Goal: Book appointment/travel/reservation

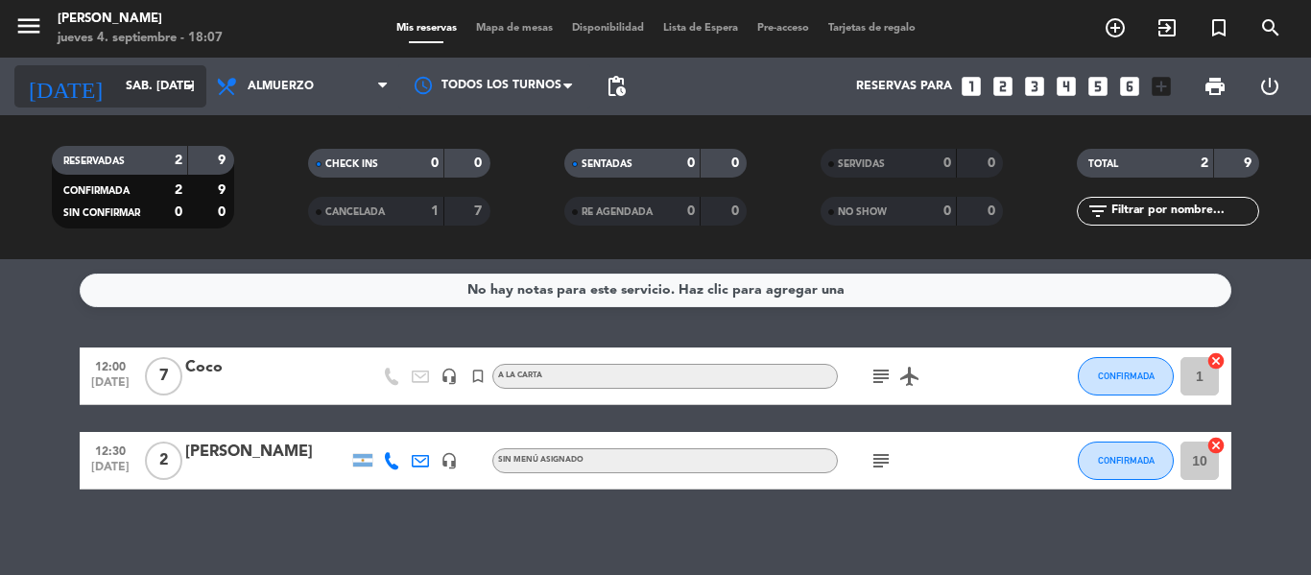
click at [190, 84] on icon "arrow_drop_down" at bounding box center [190, 86] width 23 height 23
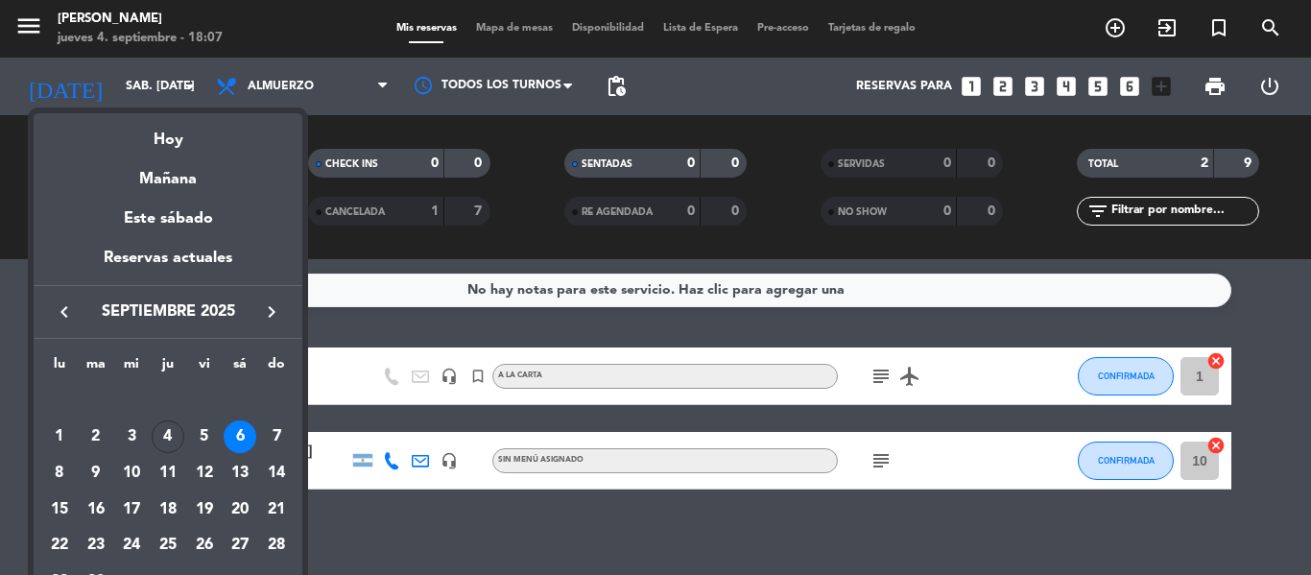
click at [247, 436] on div "6" at bounding box center [240, 436] width 33 height 33
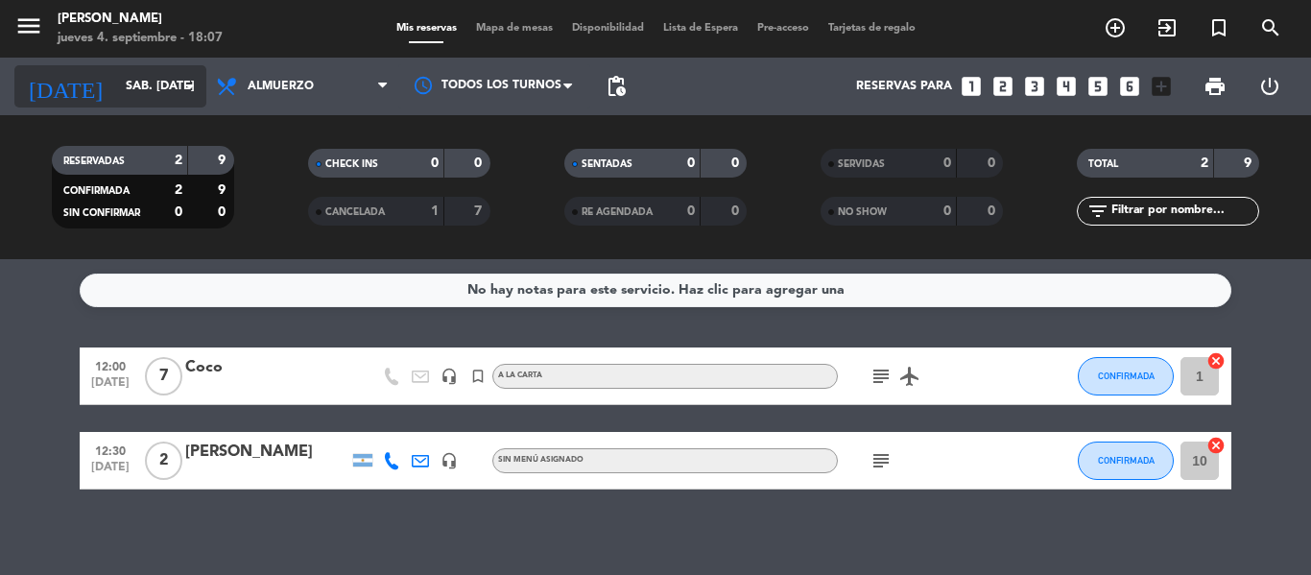
click at [182, 84] on icon "arrow_drop_down" at bounding box center [190, 86] width 23 height 23
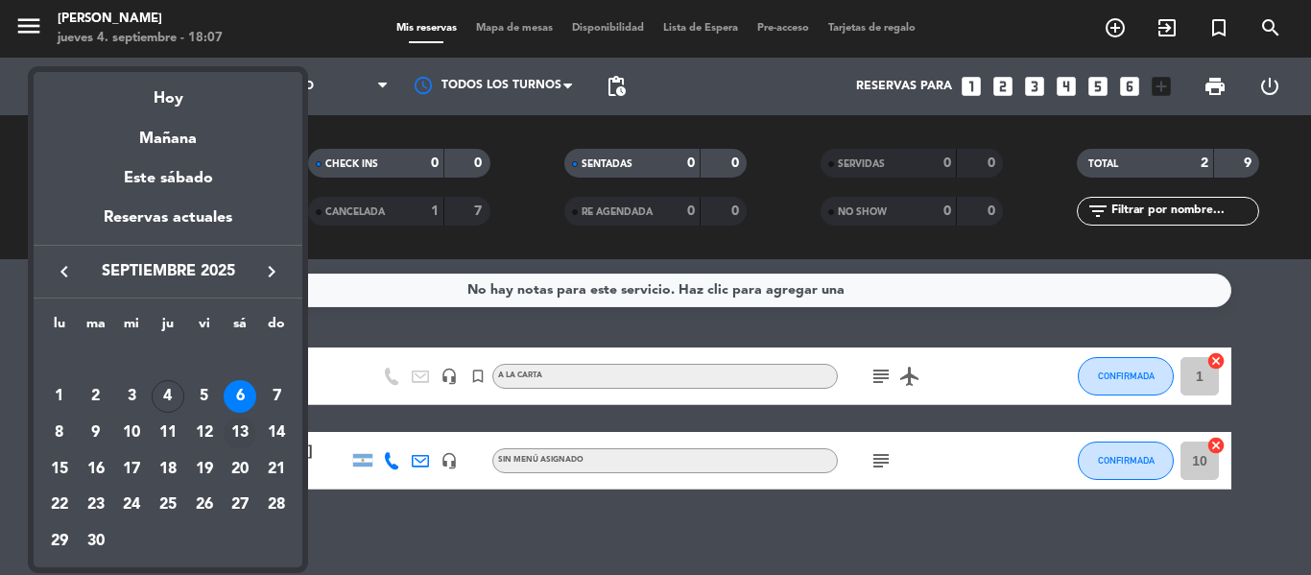
click at [246, 428] on div "13" at bounding box center [240, 433] width 33 height 33
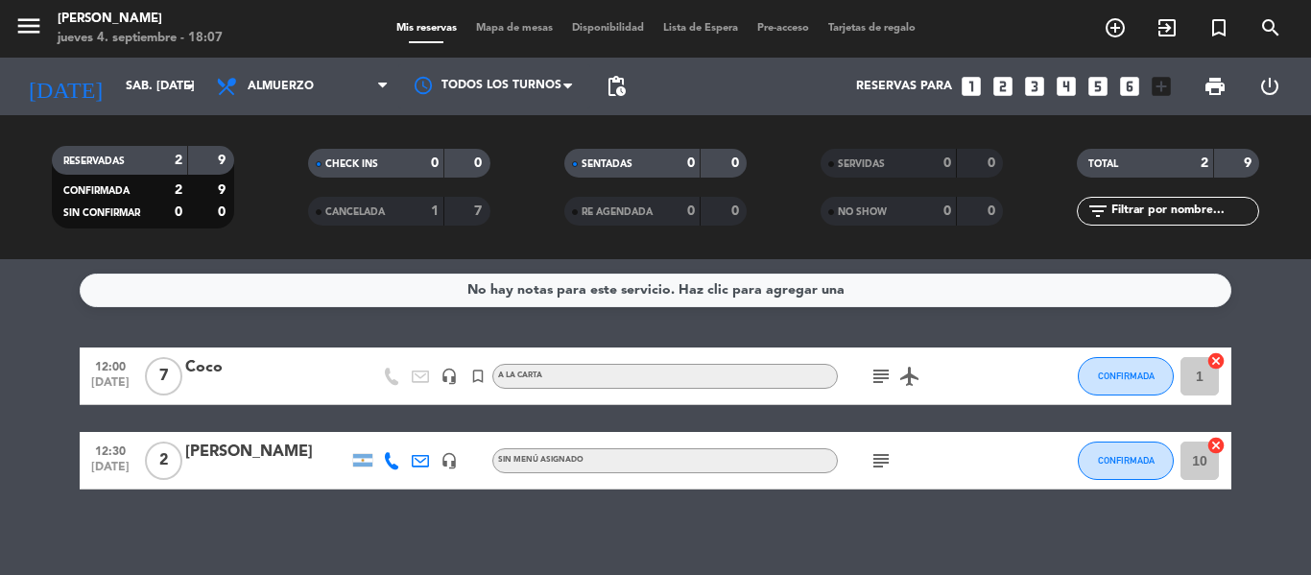
type input "[DATE]"
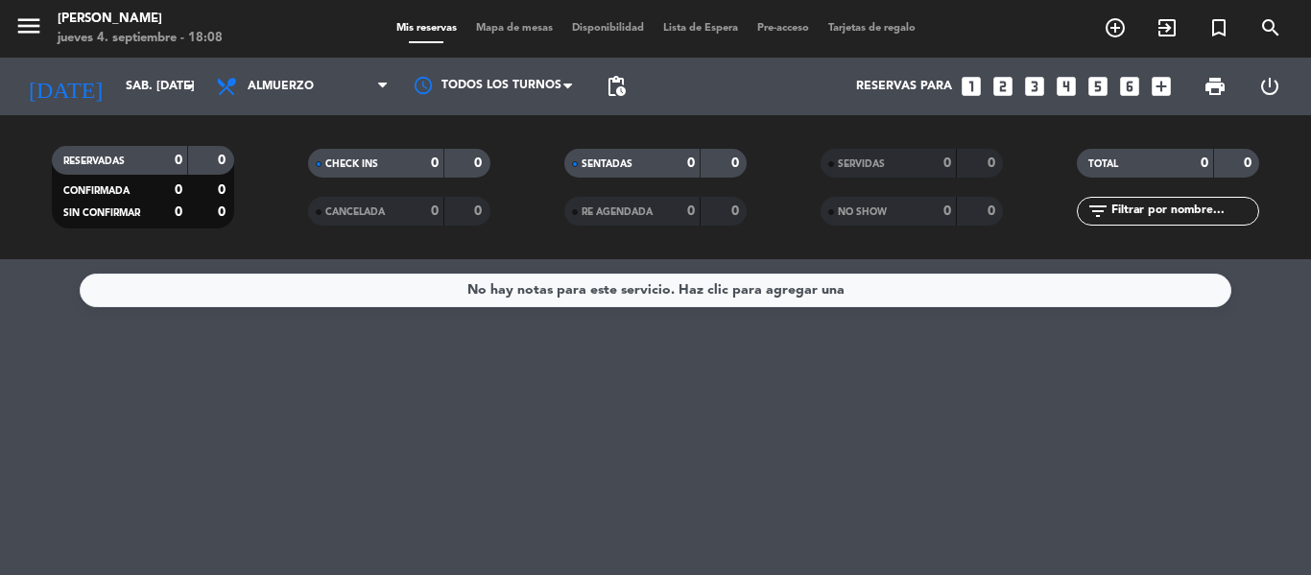
click at [1069, 85] on icon "looks_4" at bounding box center [1066, 86] width 25 height 25
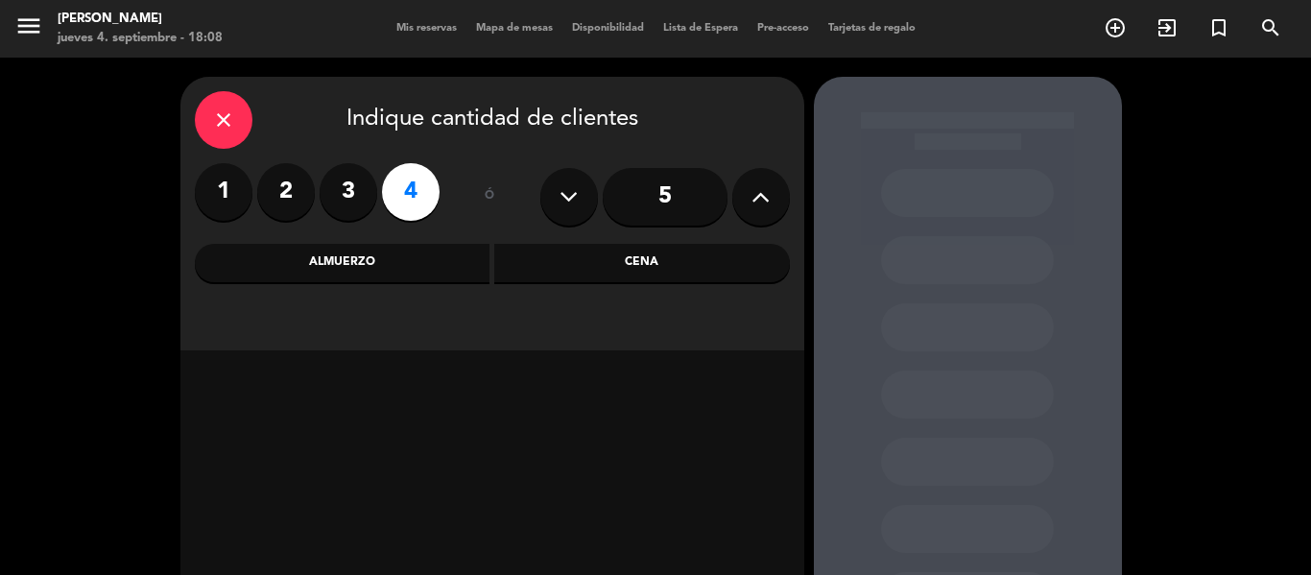
click at [430, 260] on div "Almuerzo" at bounding box center [343, 263] width 296 height 38
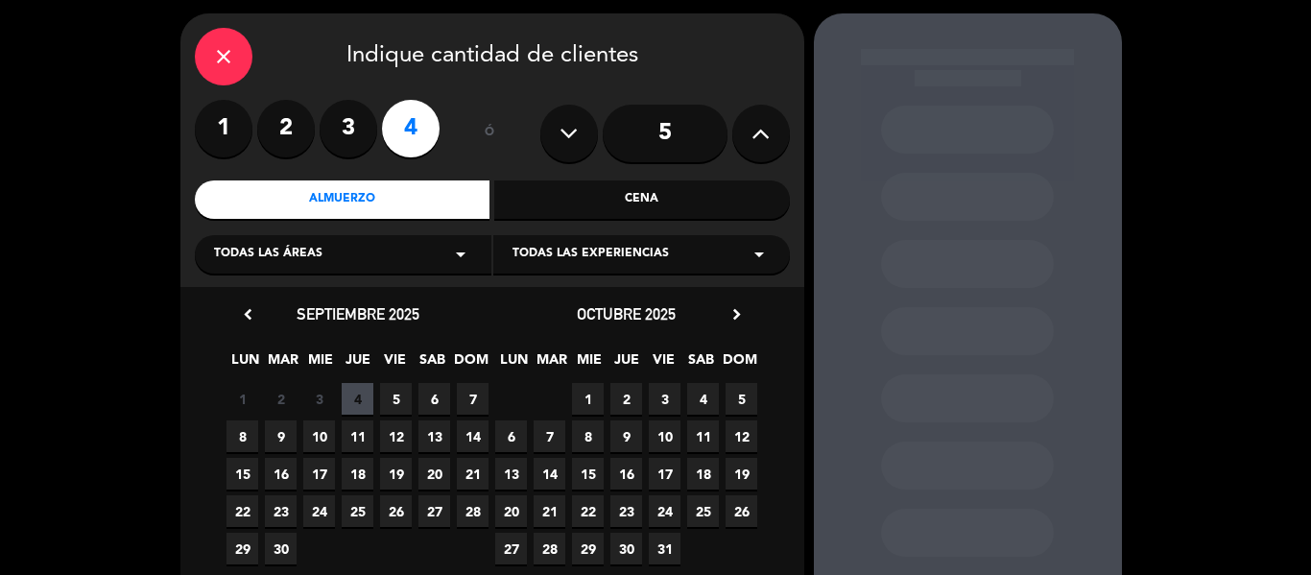
scroll to position [96, 0]
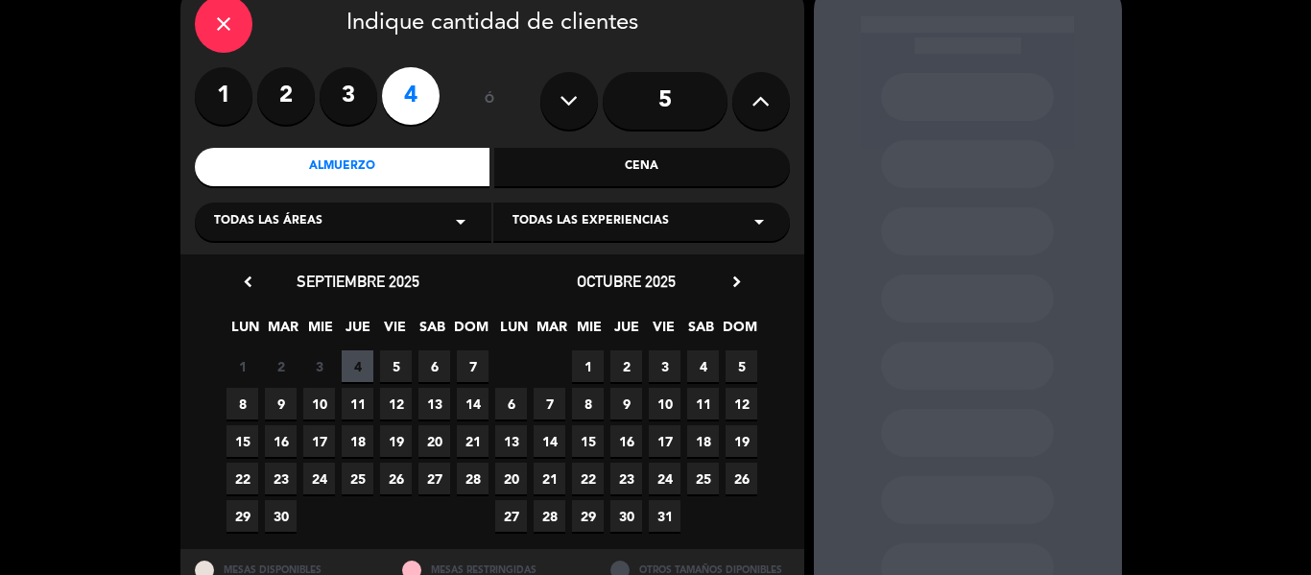
click at [429, 403] on span "13" at bounding box center [434, 404] width 32 height 32
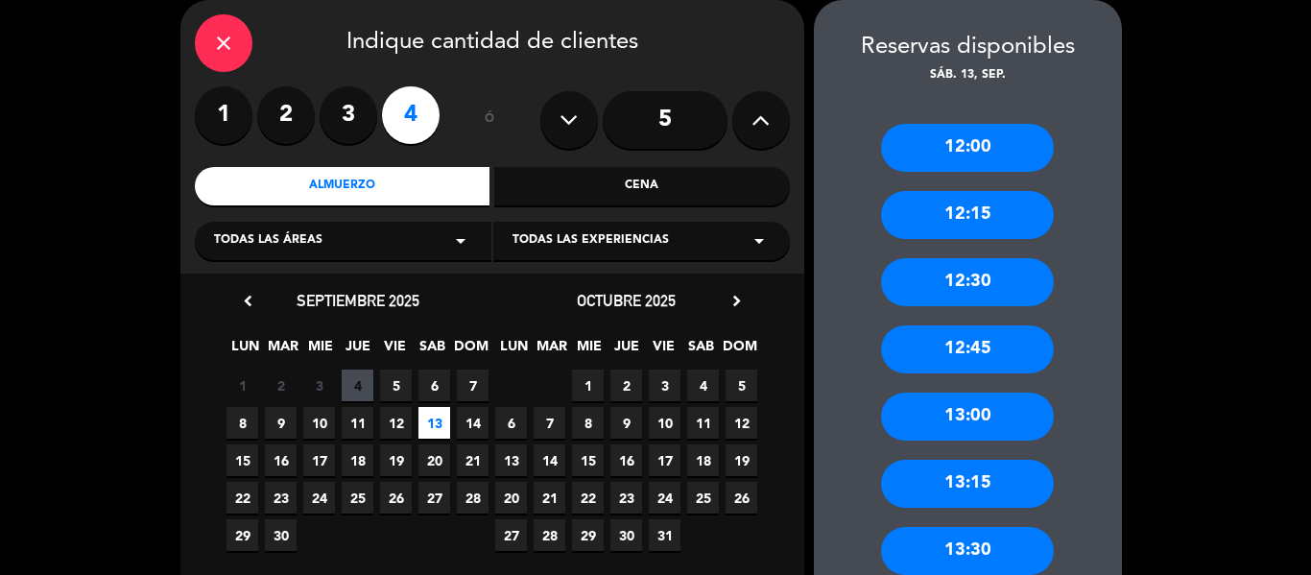
click at [971, 278] on div "12:30" at bounding box center [967, 282] width 173 height 48
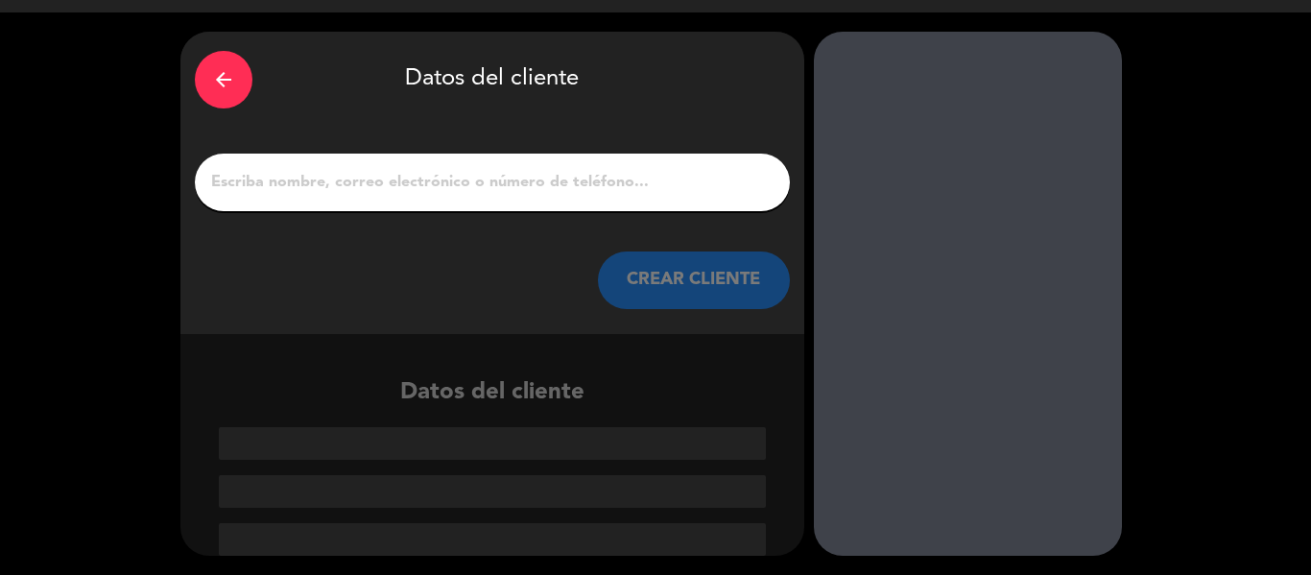
click at [505, 183] on input "1" at bounding box center [492, 182] width 566 height 27
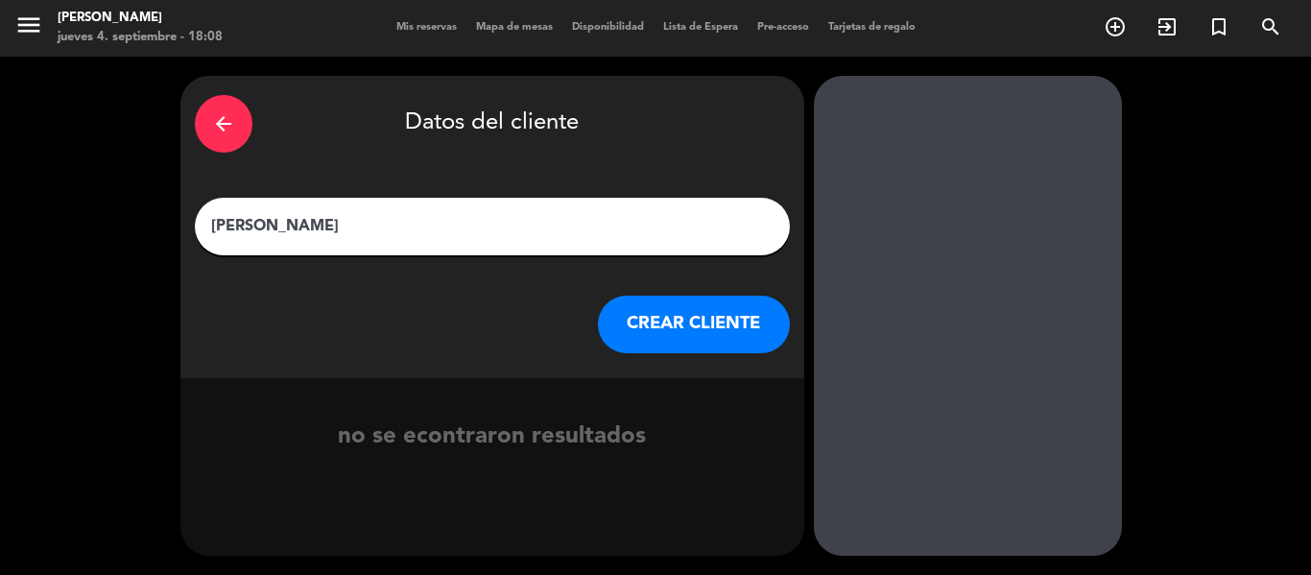
click at [216, 232] on input "roberto sakumoto" at bounding box center [492, 226] width 566 height 27
click at [279, 222] on input "Roberto sakumoto" at bounding box center [492, 226] width 566 height 27
click at [503, 229] on input "[PERSON_NAME]" at bounding box center [492, 226] width 566 height 27
type input "[PERSON_NAME]"
click at [691, 308] on button "CREAR CLIENTE" at bounding box center [694, 325] width 192 height 58
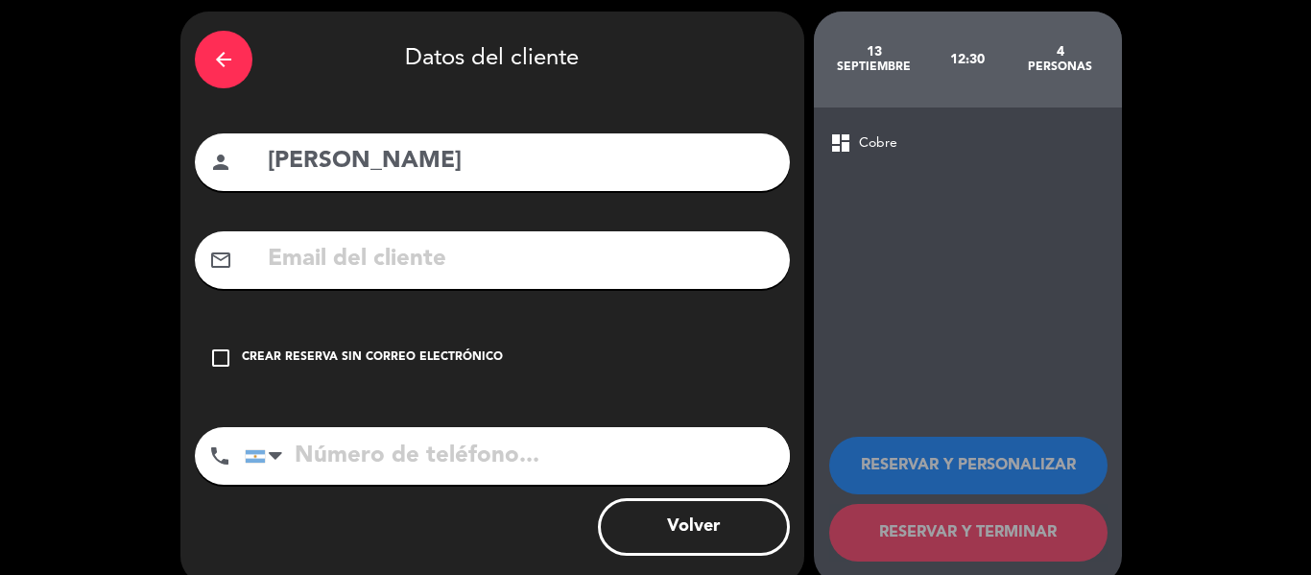
scroll to position [94, 0]
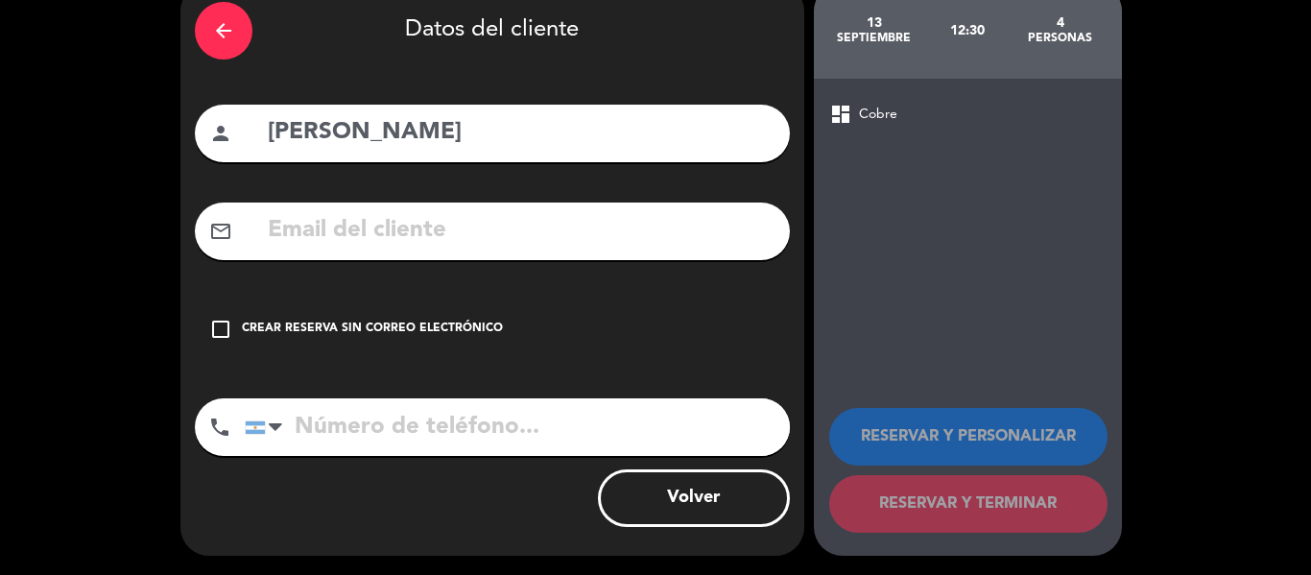
click at [401, 436] on input "tel" at bounding box center [517, 427] width 545 height 58
type input "1160047327"
click at [282, 326] on div "Crear reserva sin correo electrónico" at bounding box center [372, 329] width 261 height 19
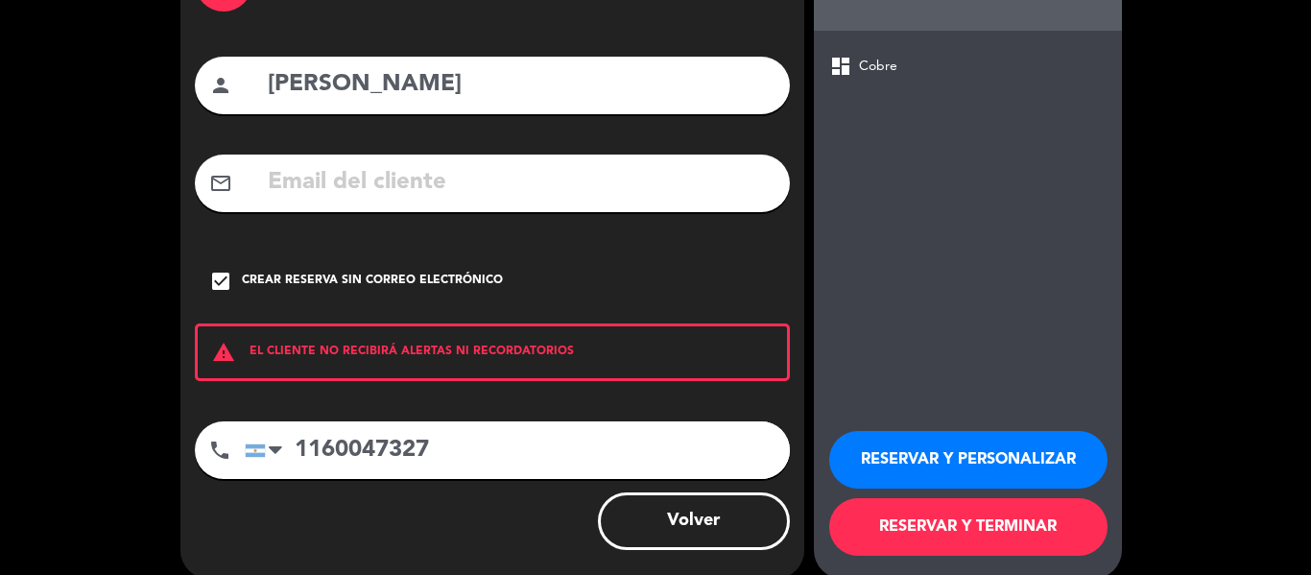
scroll to position [165, 0]
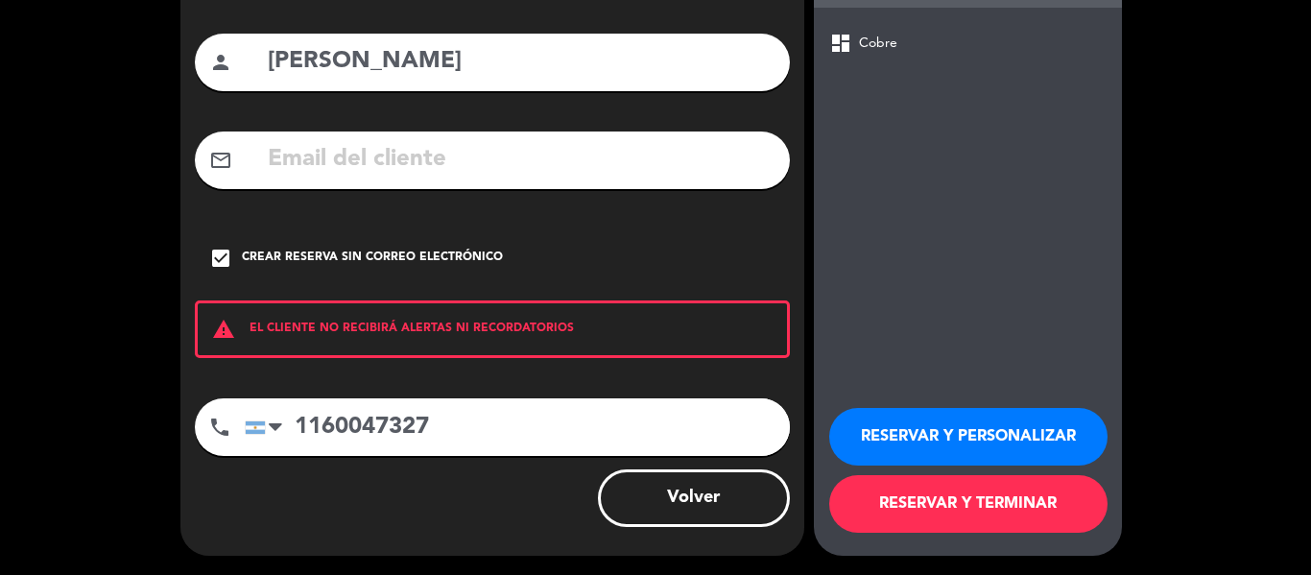
click at [979, 440] on button "RESERVAR Y PERSONALIZAR" at bounding box center [968, 437] width 278 height 58
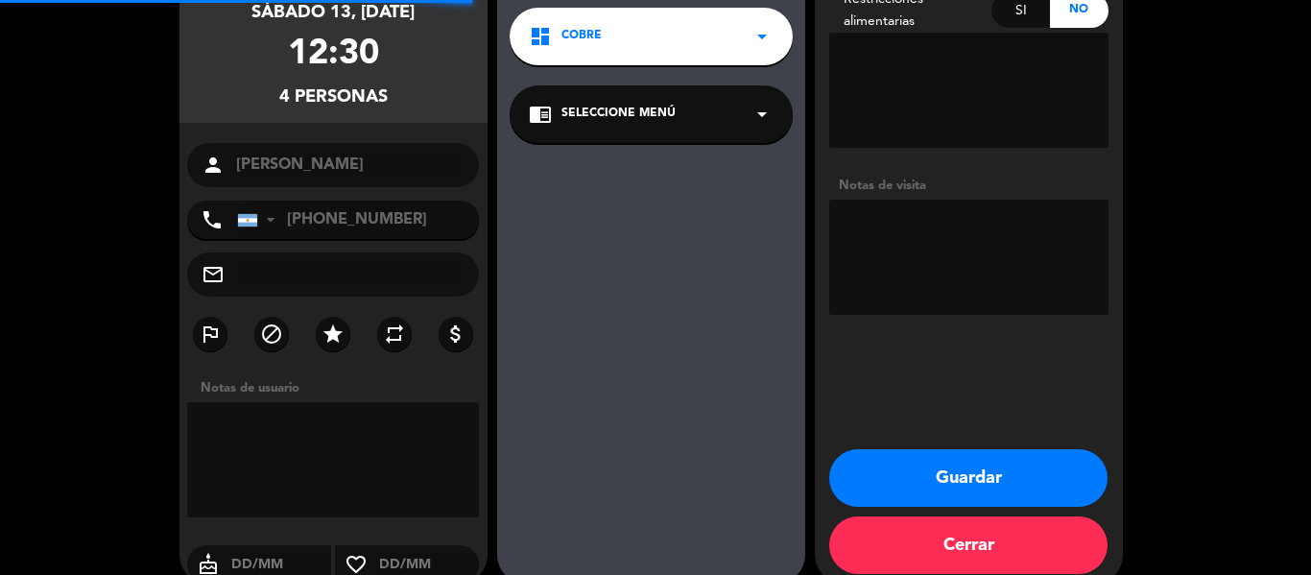
scroll to position [77, 0]
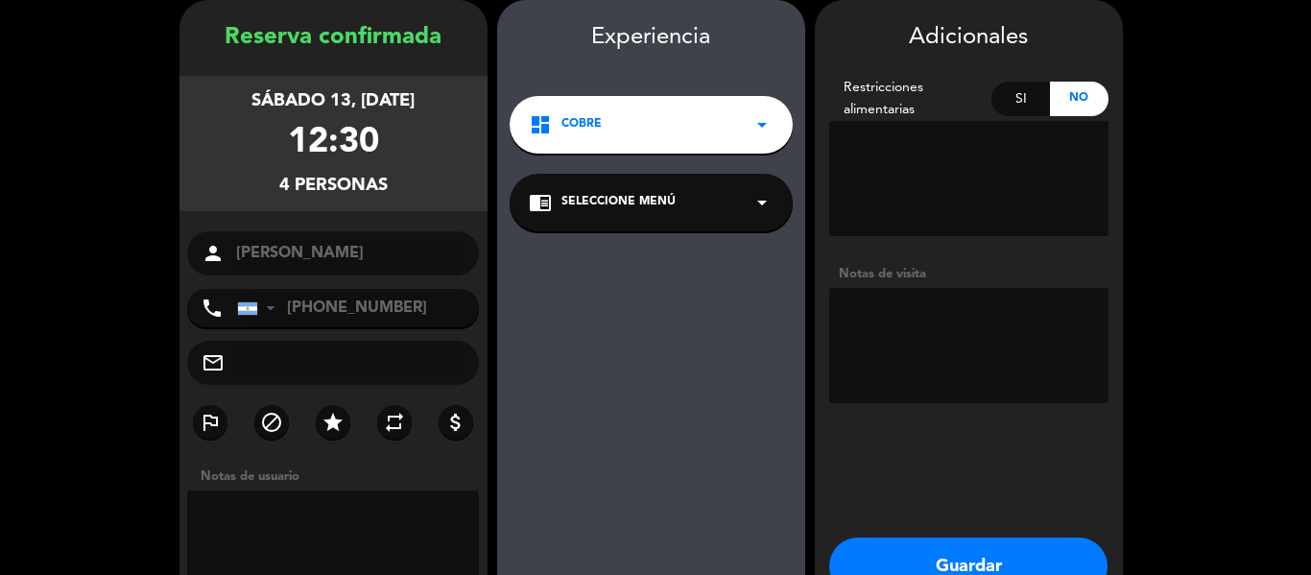
click at [886, 309] on textarea at bounding box center [968, 345] width 279 height 115
click at [895, 343] on textarea at bounding box center [968, 345] width 279 height 115
click at [956, 344] on textarea at bounding box center [968, 345] width 279 height 115
click at [995, 358] on textarea at bounding box center [968, 345] width 279 height 115
click at [944, 306] on textarea at bounding box center [968, 345] width 279 height 115
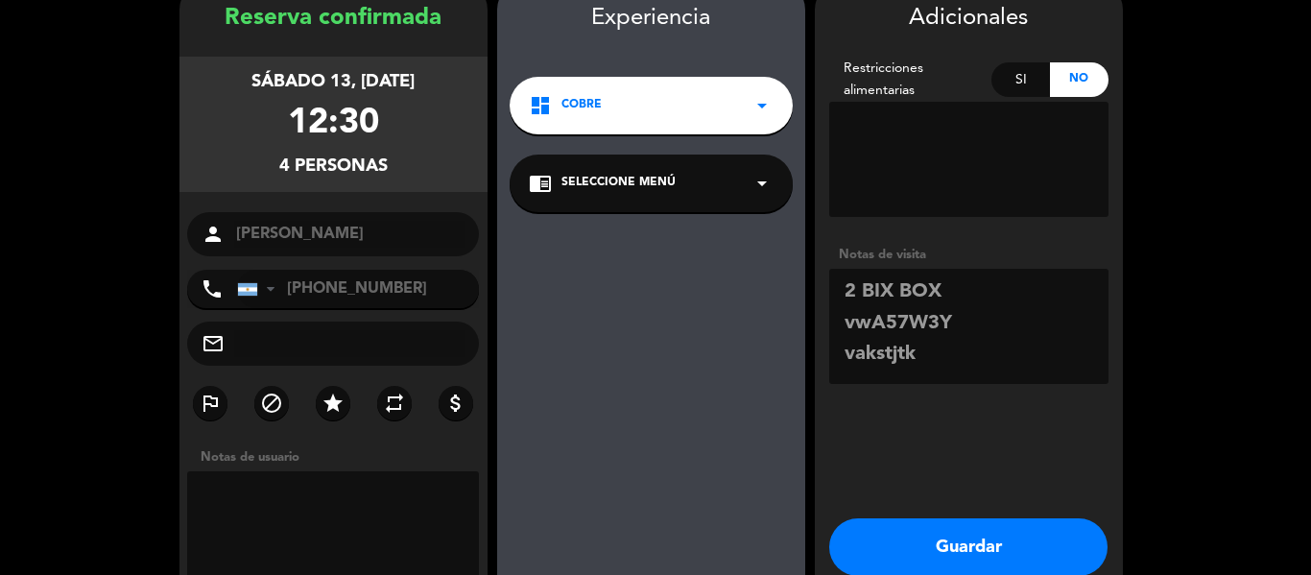
scroll to position [193, 0]
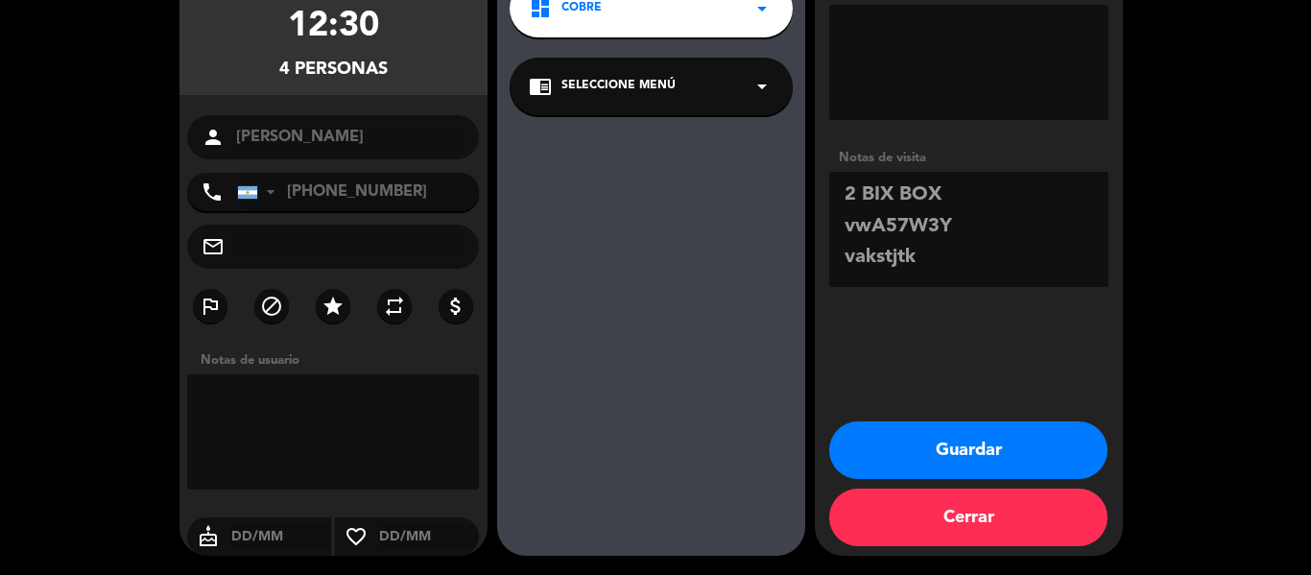
click at [310, 395] on textarea at bounding box center [333, 431] width 293 height 115
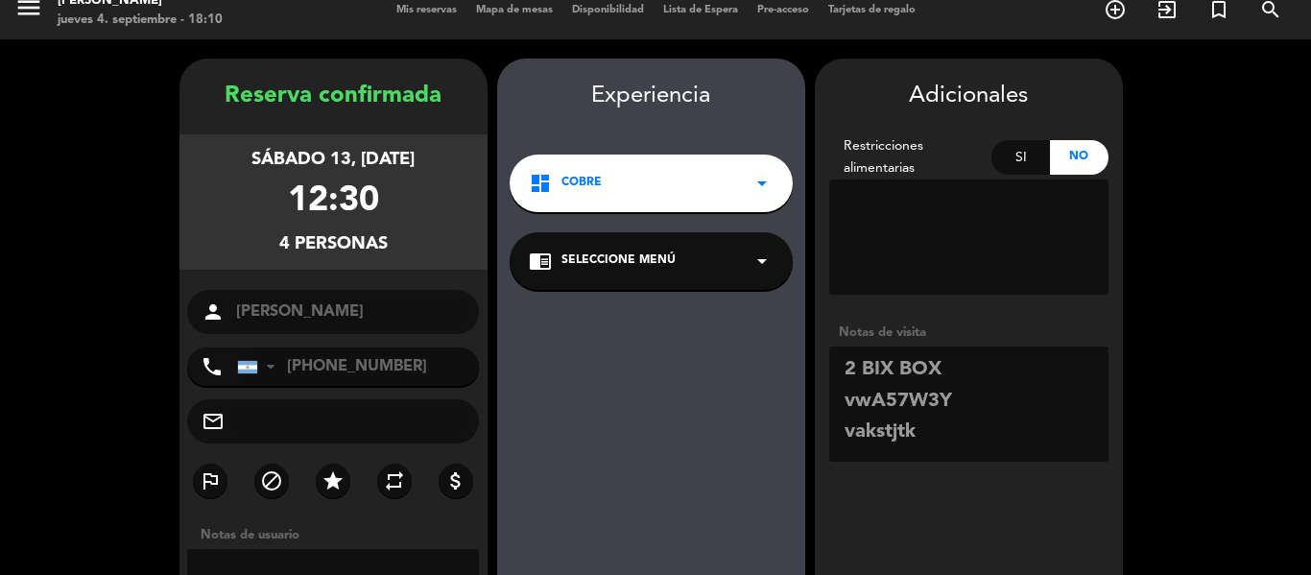
scroll to position [0, 0]
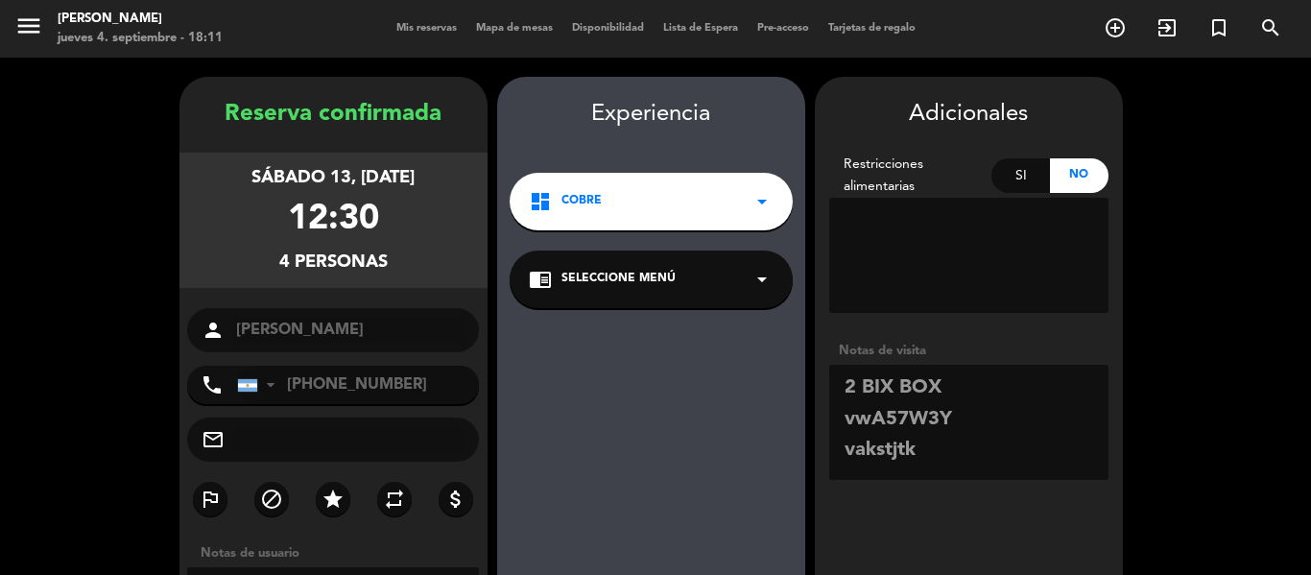
click at [1014, 424] on textarea at bounding box center [968, 422] width 279 height 115
click at [955, 420] on textarea at bounding box center [968, 422] width 279 height 115
click at [954, 415] on textarea at bounding box center [968, 422] width 279 height 115
click at [951, 429] on textarea at bounding box center [968, 422] width 279 height 115
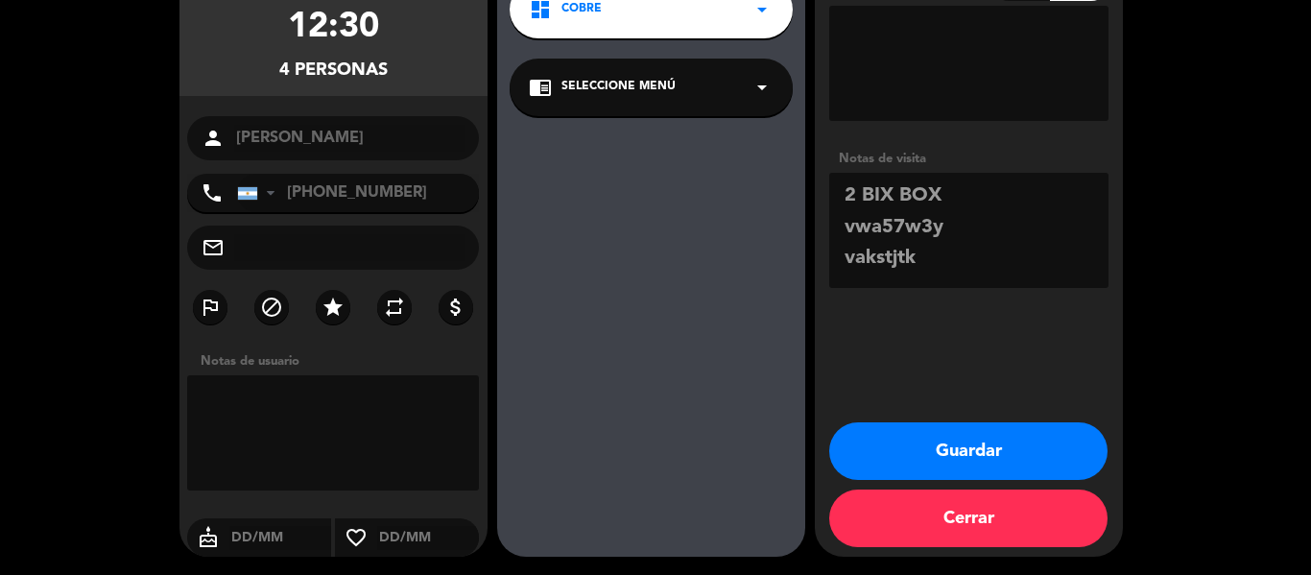
scroll to position [193, 0]
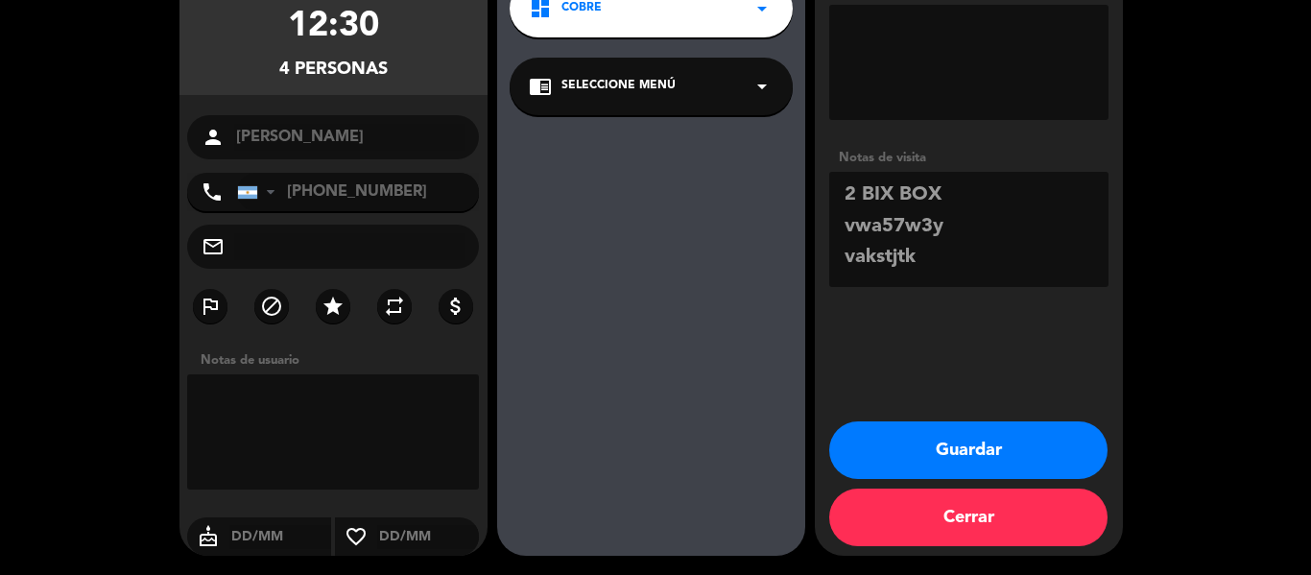
type textarea "2 BIX BOX vwa57w3y vakstjtk"
click at [965, 465] on button "Guardar" at bounding box center [968, 450] width 278 height 58
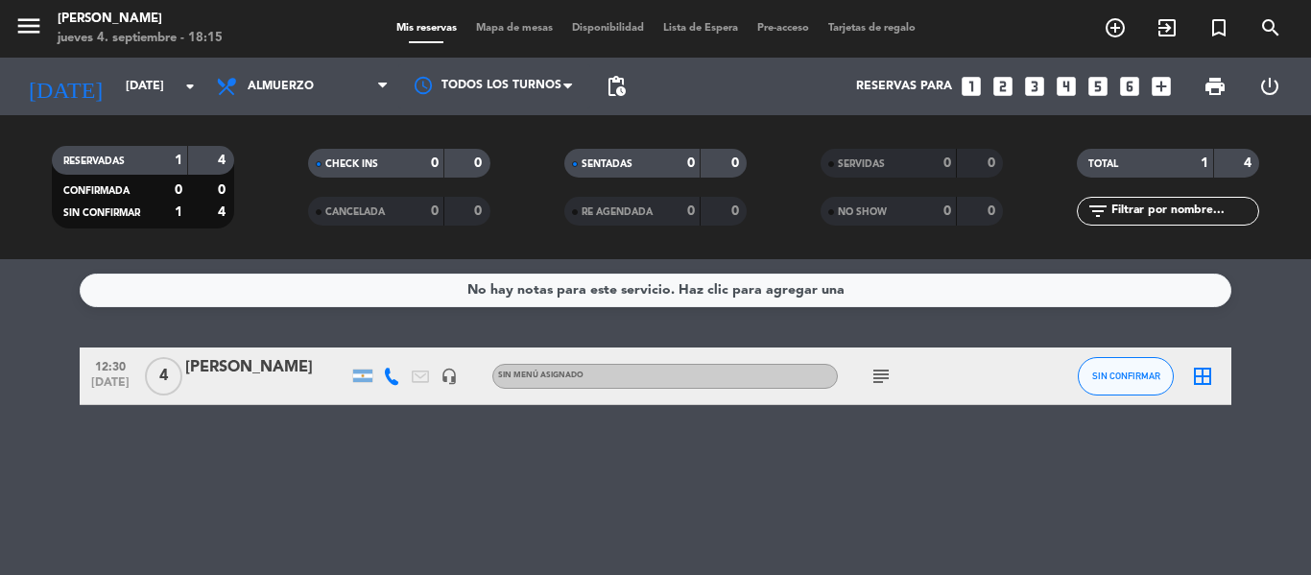
click at [887, 377] on icon "subject" at bounding box center [881, 376] width 23 height 23
click at [1203, 368] on icon "border_all" at bounding box center [1202, 376] width 23 height 23
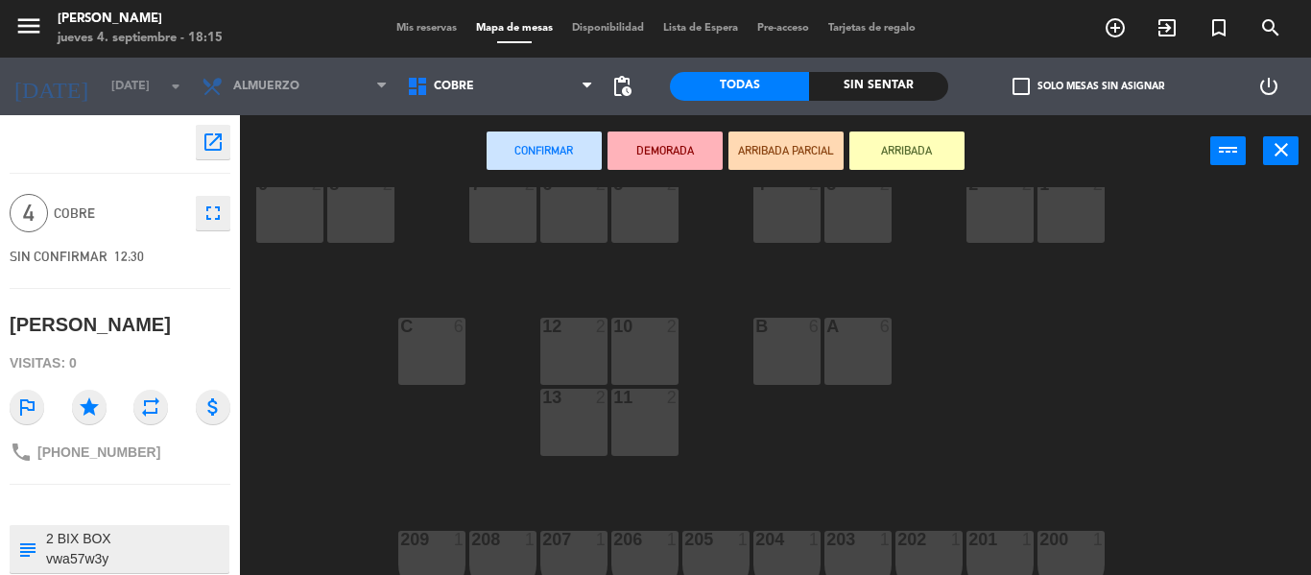
scroll to position [68, 0]
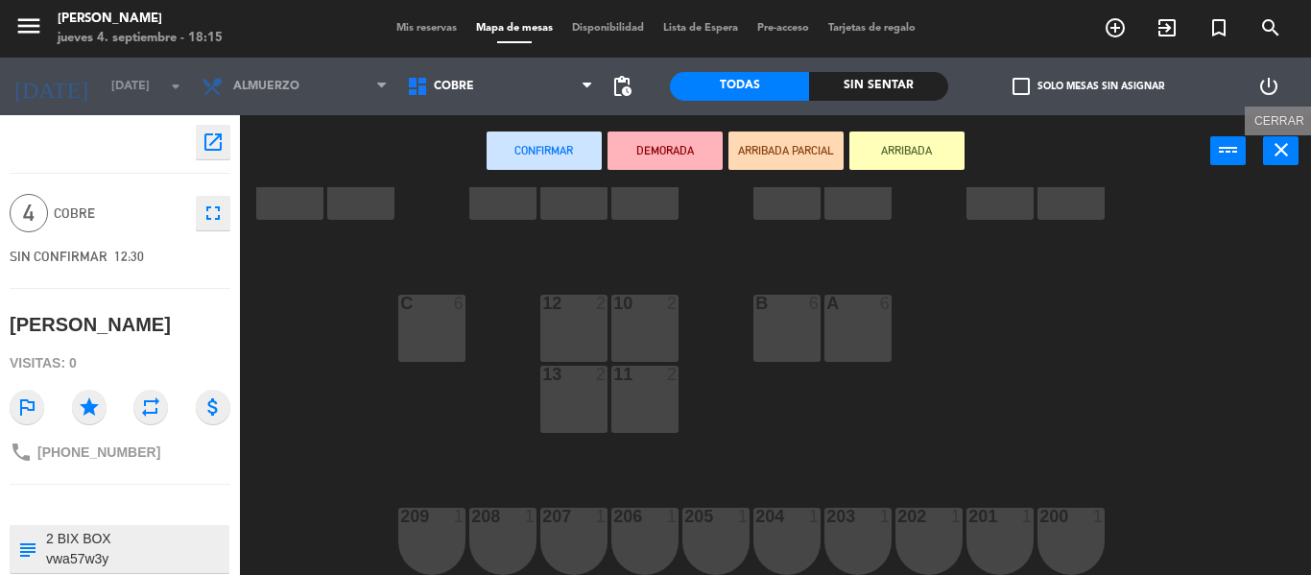
click at [1282, 148] on icon "close" at bounding box center [1281, 149] width 23 height 23
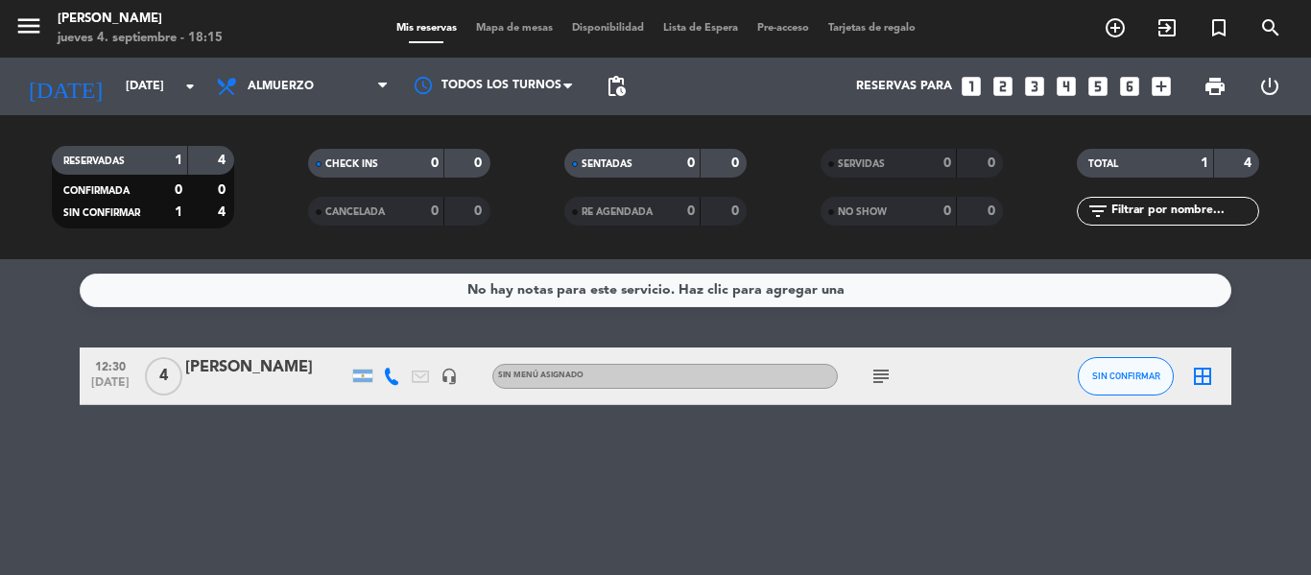
click at [394, 375] on icon at bounding box center [391, 376] width 17 height 17
click at [566, 423] on div "No hay notas para este servicio. Haz clic para agregar una 12:30 [DATE] 4 [PERS…" at bounding box center [655, 417] width 1311 height 316
click at [872, 380] on icon "subject" at bounding box center [881, 376] width 23 height 23
click at [992, 519] on div "No hay notas para este servicio. Haz clic para agregar una 12:30 [DATE] 4 [PERS…" at bounding box center [655, 417] width 1311 height 316
click at [874, 381] on icon "subject" at bounding box center [881, 376] width 23 height 23
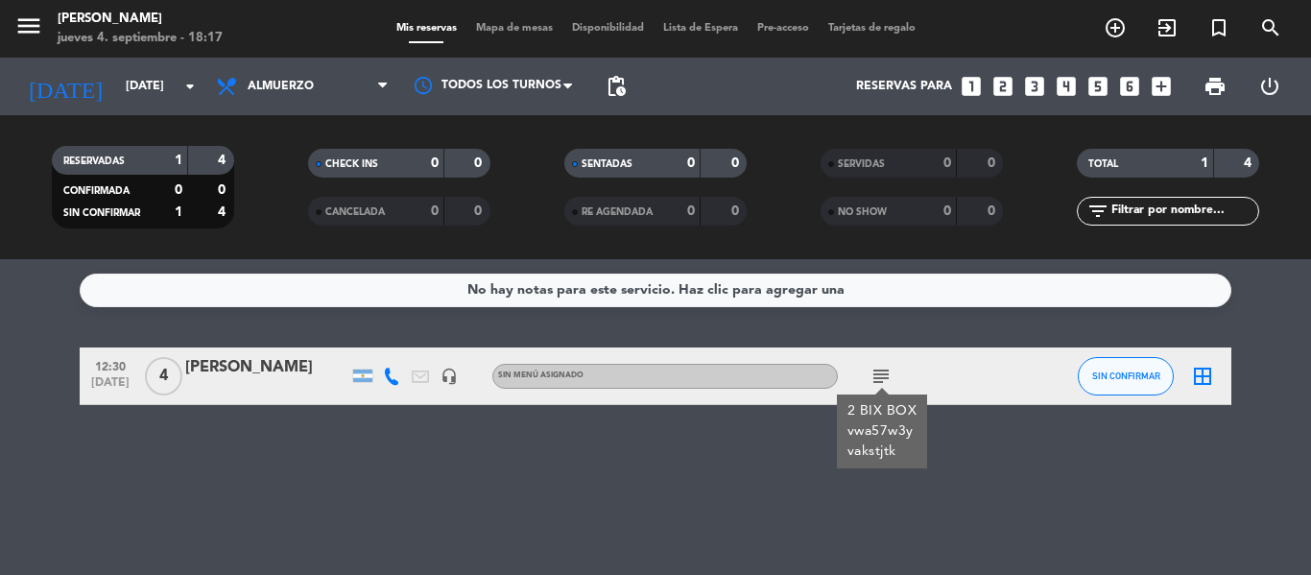
click at [780, 480] on div "No hay notas para este servicio. Haz clic para agregar una 12:30 [DATE] 4 [PERS…" at bounding box center [655, 417] width 1311 height 316
click at [871, 370] on icon "subject" at bounding box center [881, 376] width 23 height 23
click at [446, 513] on div "No hay notas para este servicio. Haz clic para agregar una 12:30 [DATE] 4 [PERS…" at bounding box center [655, 417] width 1311 height 316
click at [884, 370] on icon "subject" at bounding box center [881, 376] width 23 height 23
